Goal: Task Accomplishment & Management: Manage account settings

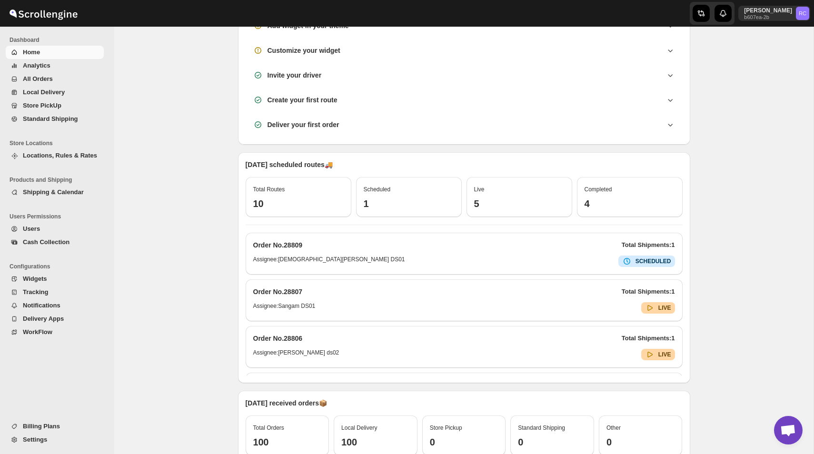
scroll to position [110, 0]
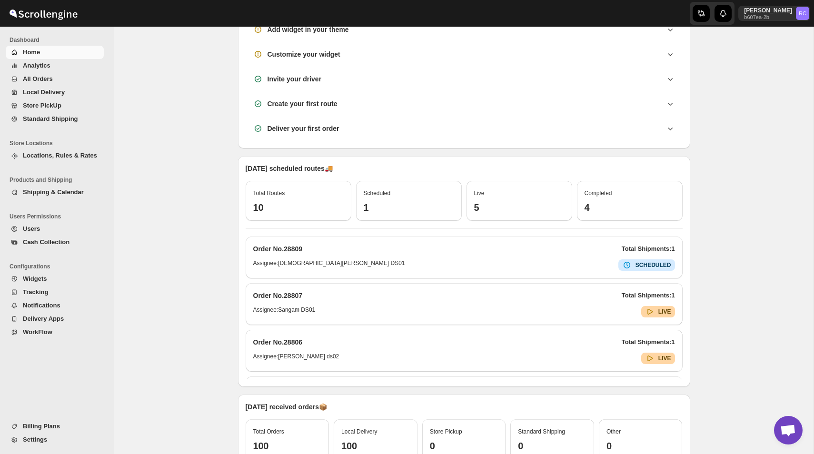
click at [56, 79] on span "All Orders" at bounding box center [62, 79] width 79 height 10
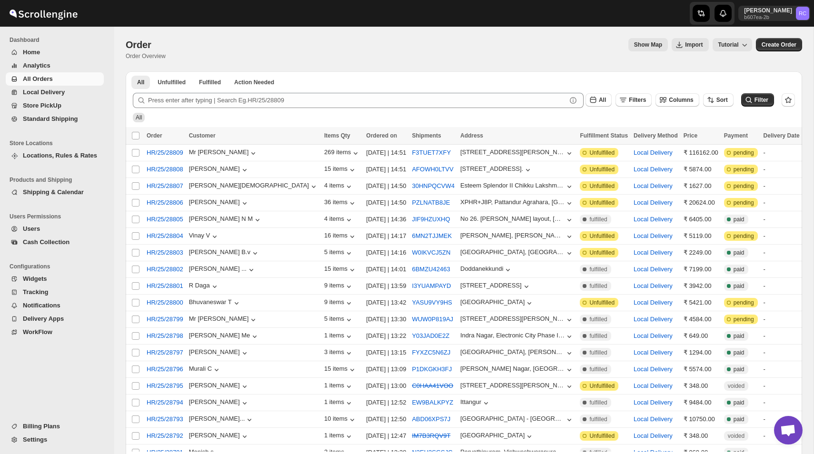
click at [49, 72] on button "Analytics" at bounding box center [55, 65] width 98 height 13
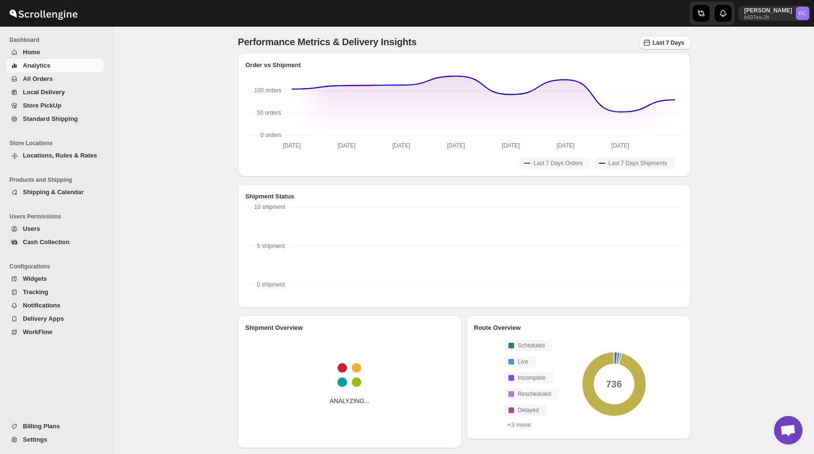
click at [49, 82] on span "All Orders" at bounding box center [38, 78] width 30 height 7
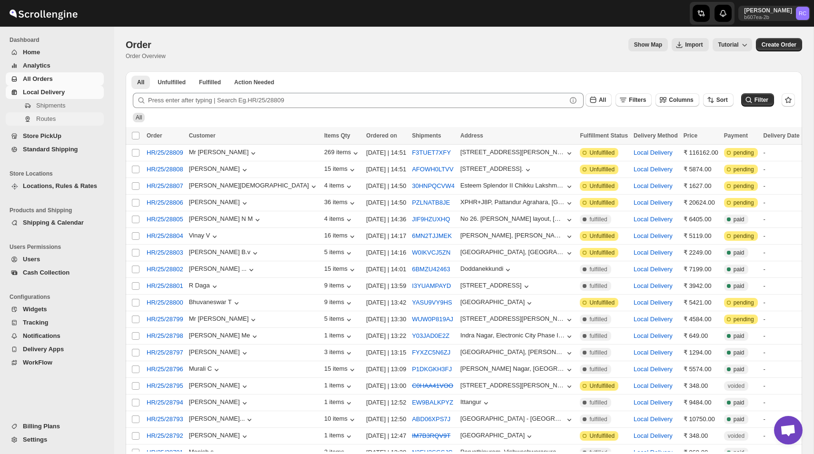
click at [52, 116] on span "Routes" at bounding box center [46, 118] width 20 height 7
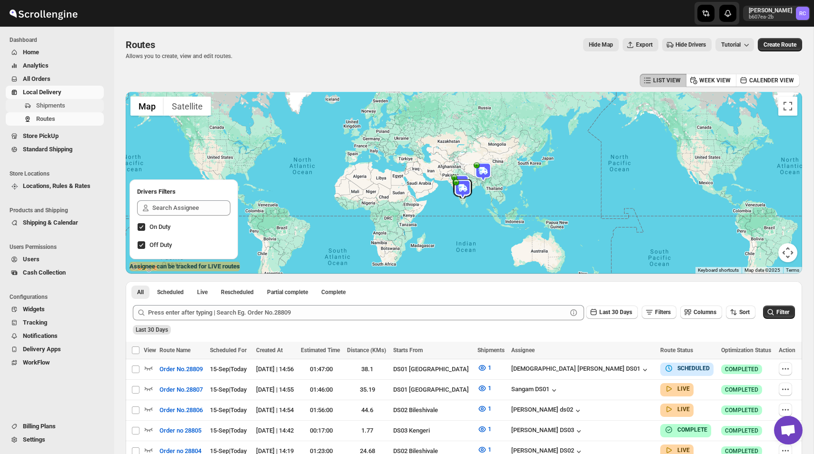
click at [54, 105] on span "Shipments" at bounding box center [50, 105] width 29 height 7
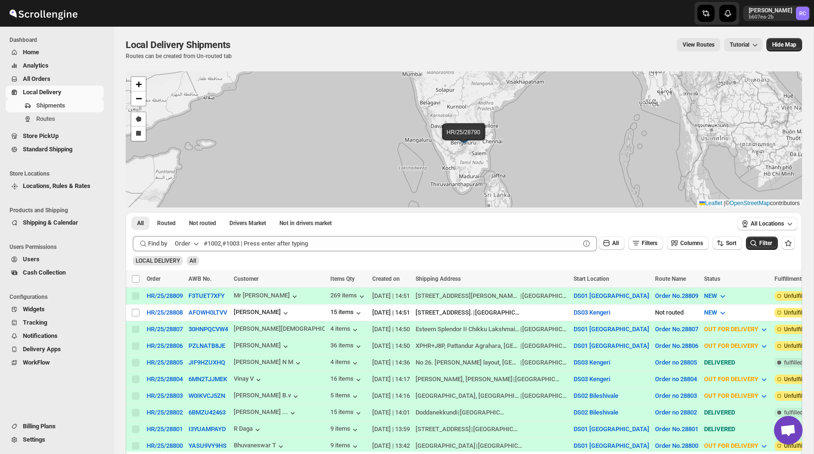
click at [41, 70] on span "Analytics" at bounding box center [62, 66] width 79 height 10
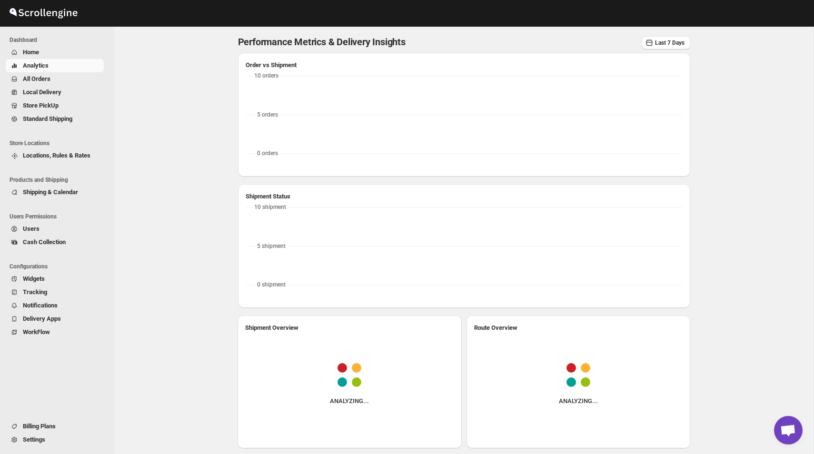
click at [45, 77] on span "All Orders" at bounding box center [37, 78] width 28 height 7
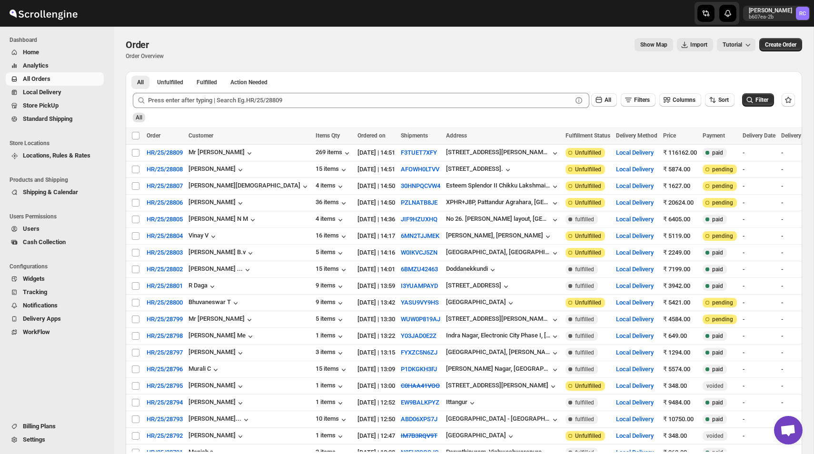
click at [429, 66] on div "Order. This page is ready Order Order Overview Show Map Import Tutorial More ac…" at bounding box center [464, 49] width 676 height 45
click at [169, 241] on span "HR/25/28804" at bounding box center [165, 236] width 36 height 10
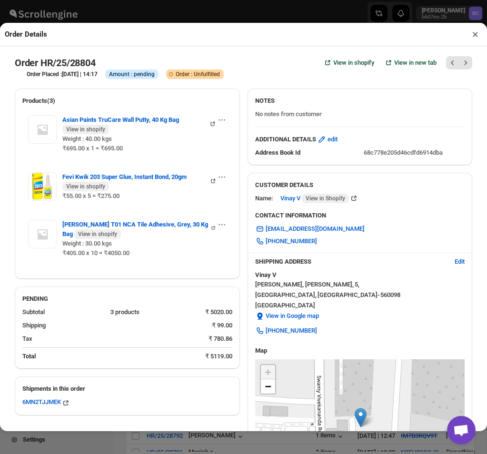
click at [472, 36] on button "×" at bounding box center [475, 34] width 14 height 13
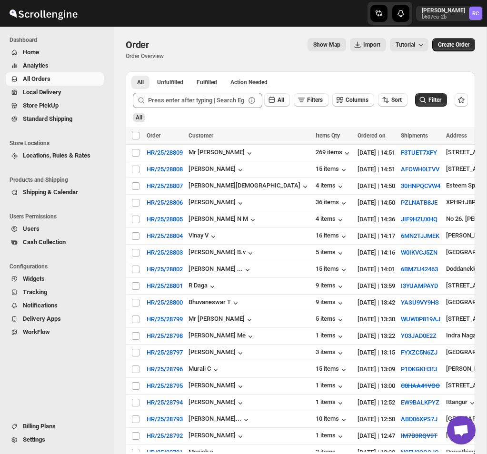
click at [254, 56] on div "Order Order Overview Show Map Import Tutorial More actions Show Map Import Tuto…" at bounding box center [300, 49] width 349 height 22
click at [173, 238] on span "HR/25/28804" at bounding box center [165, 236] width 36 height 10
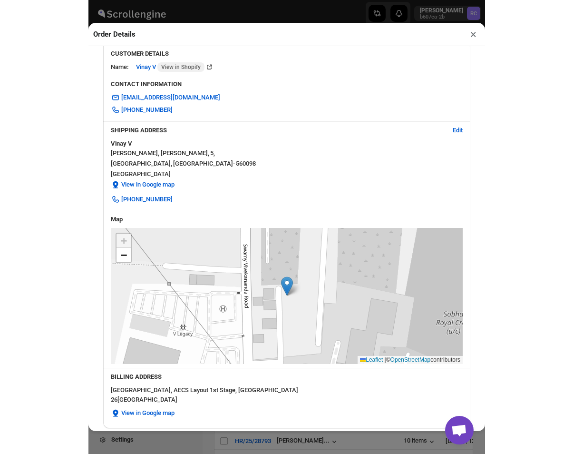
scroll to position [493, 0]
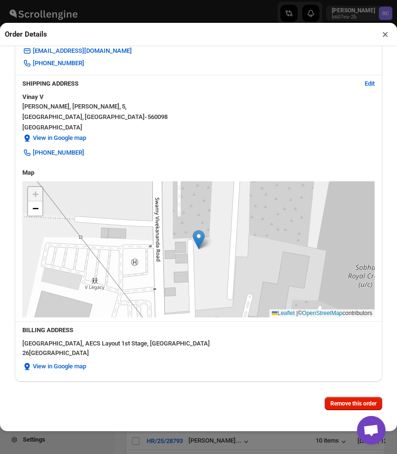
click at [387, 28] on button "×" at bounding box center [385, 34] width 14 height 13
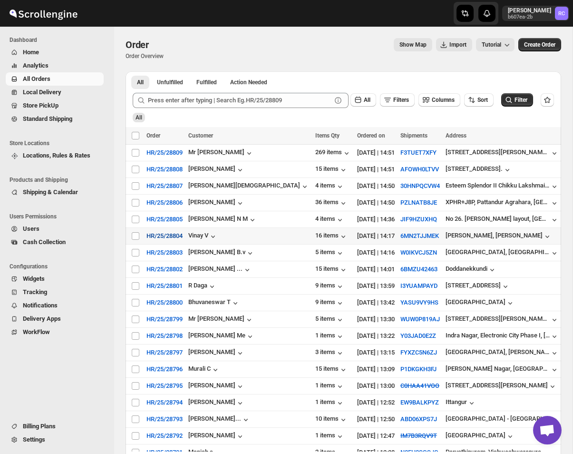
click at [163, 234] on span "HR/25/28804" at bounding box center [165, 236] width 36 height 10
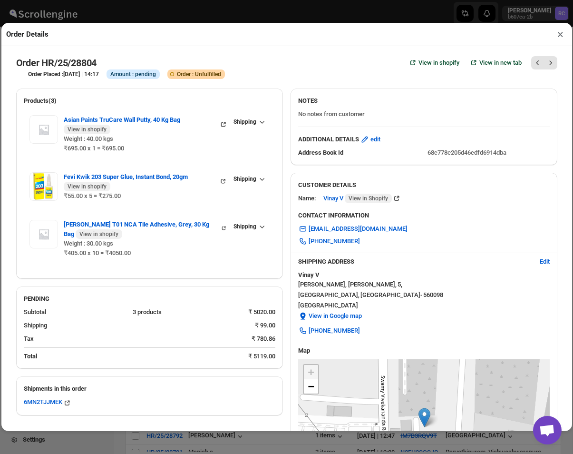
click at [456, 149] on span "68c778e205d46cdfd6914dba" at bounding box center [467, 152] width 79 height 7
copy span "68c778e205d46cdfd6914dba"
